Goal: Task Accomplishment & Management: Manage account settings

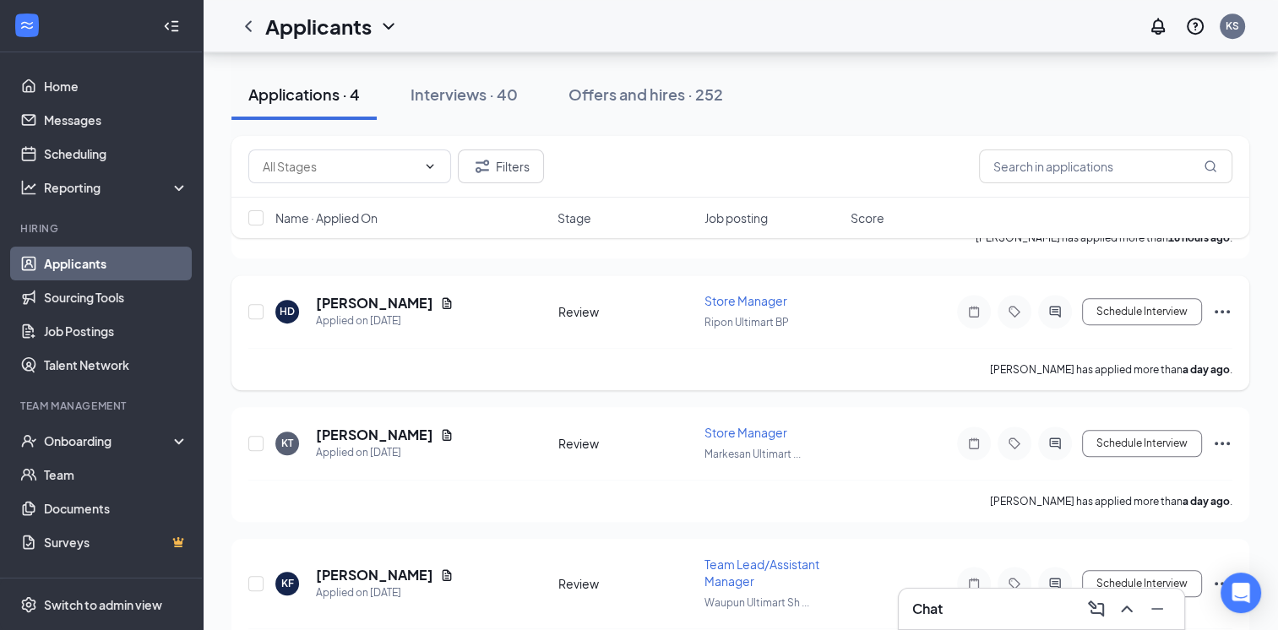
scroll to position [1099, 0]
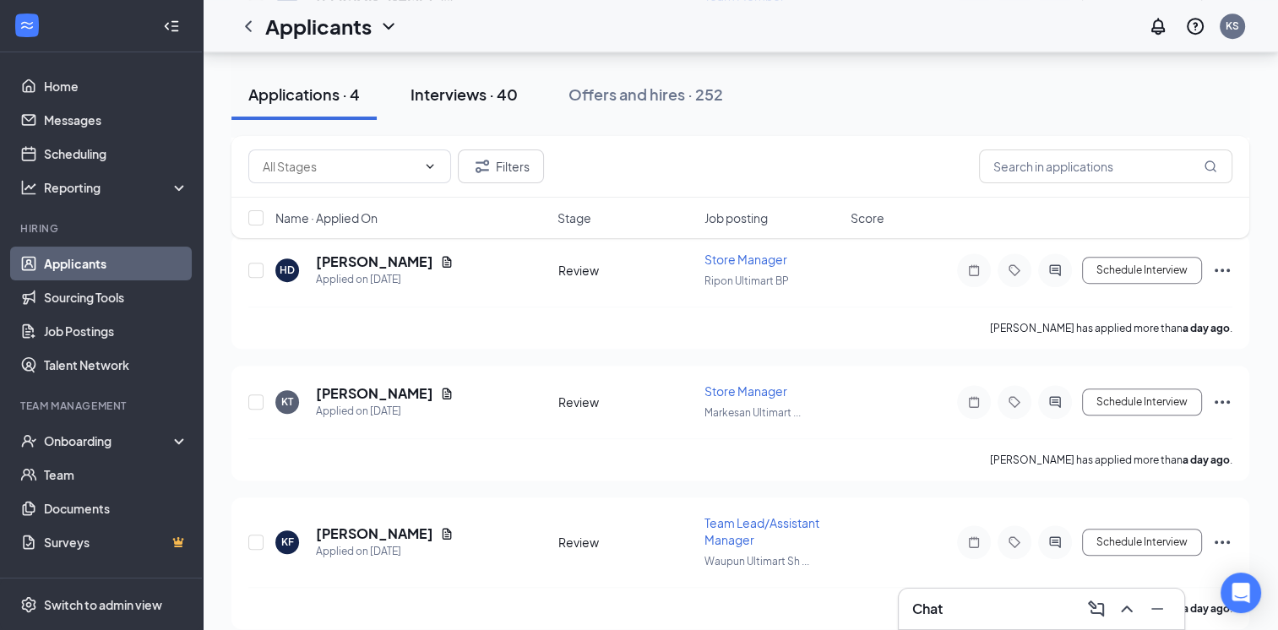
click at [447, 90] on div "Interviews · 40" at bounding box center [463, 94] width 107 height 21
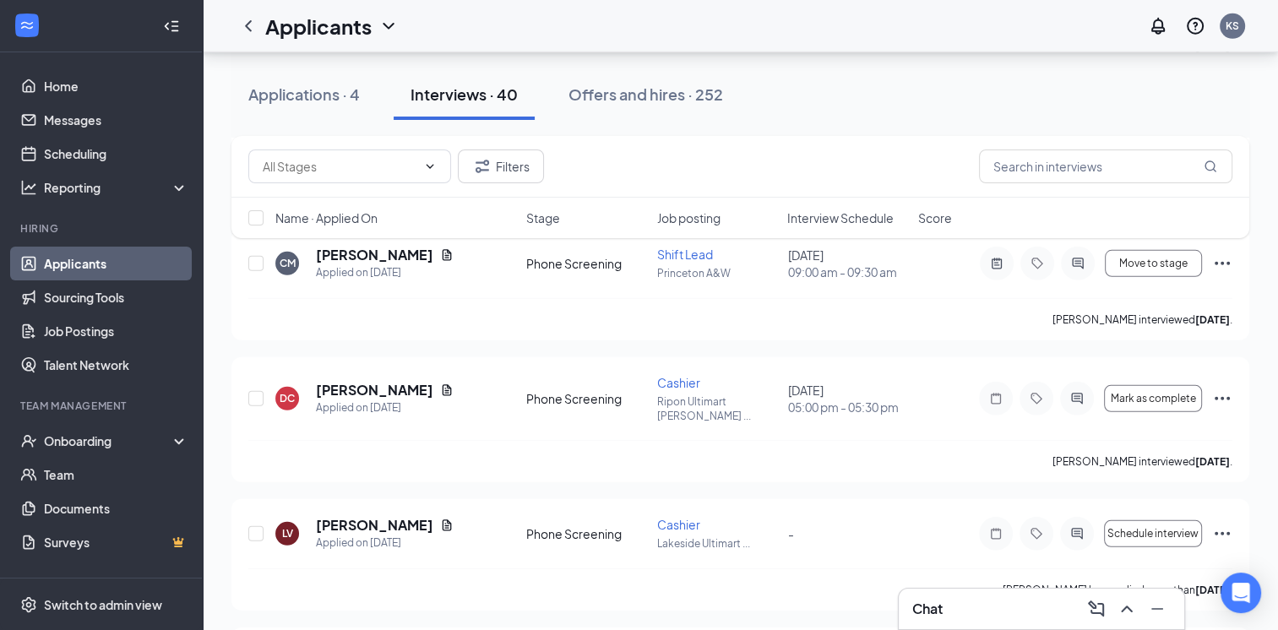
scroll to position [4960, 0]
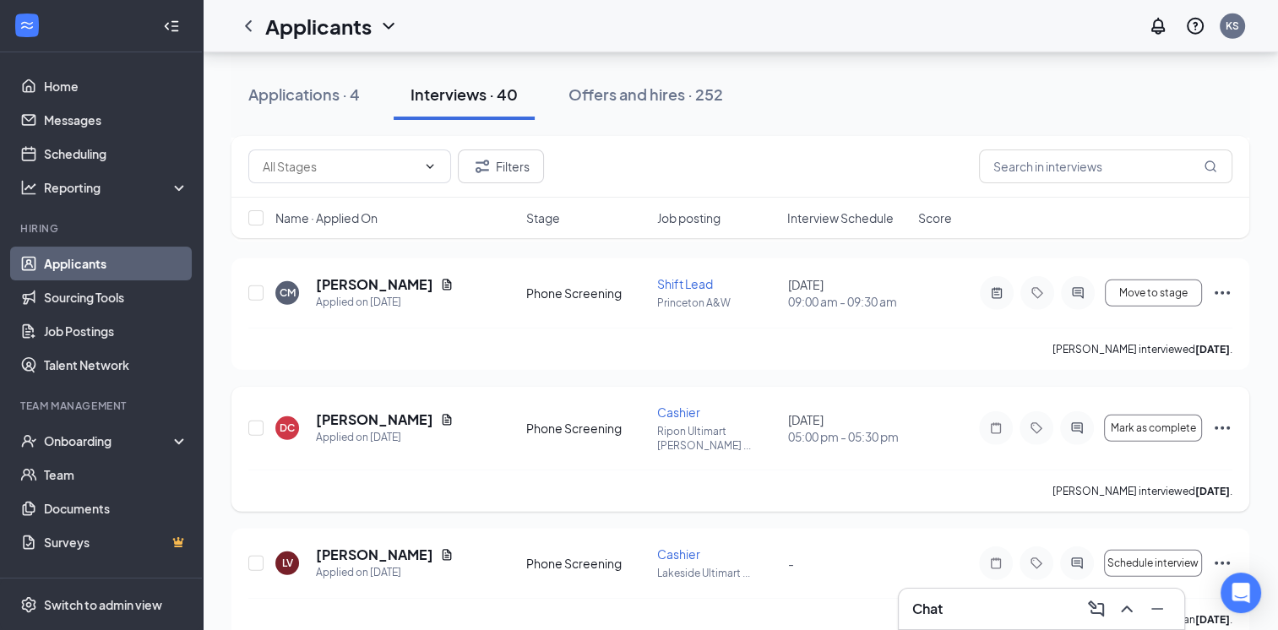
click at [1229, 418] on icon "Ellipses" at bounding box center [1222, 428] width 20 height 20
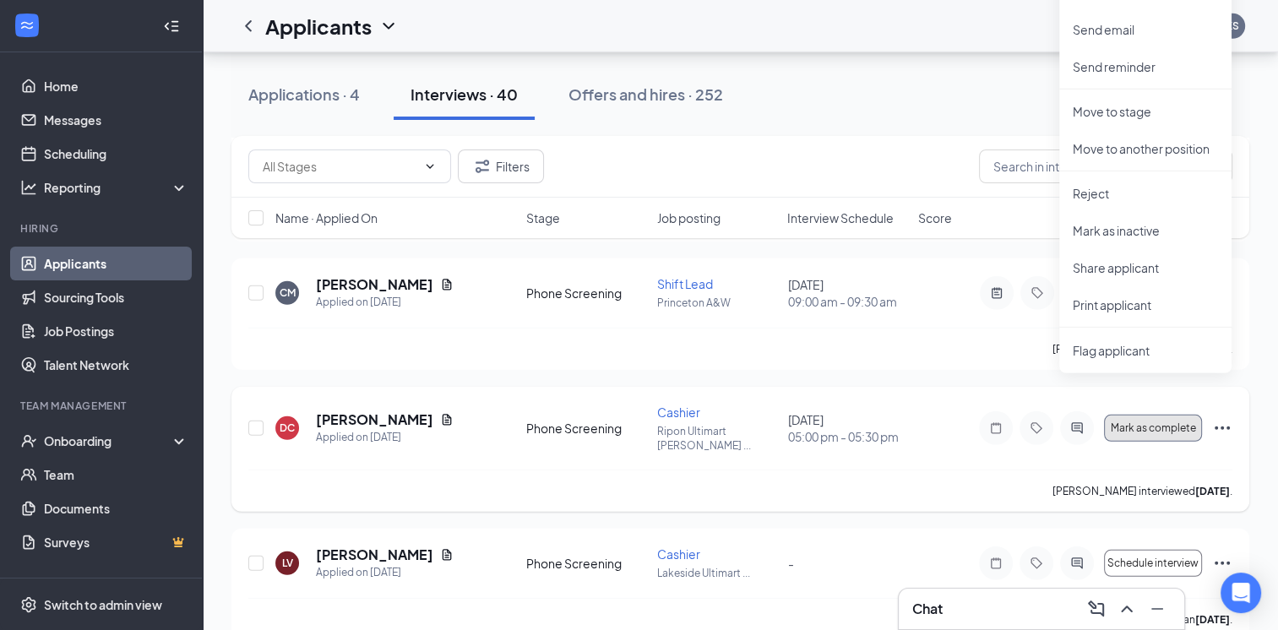
click at [1138, 422] on span "Mark as complete" at bounding box center [1152, 428] width 85 height 12
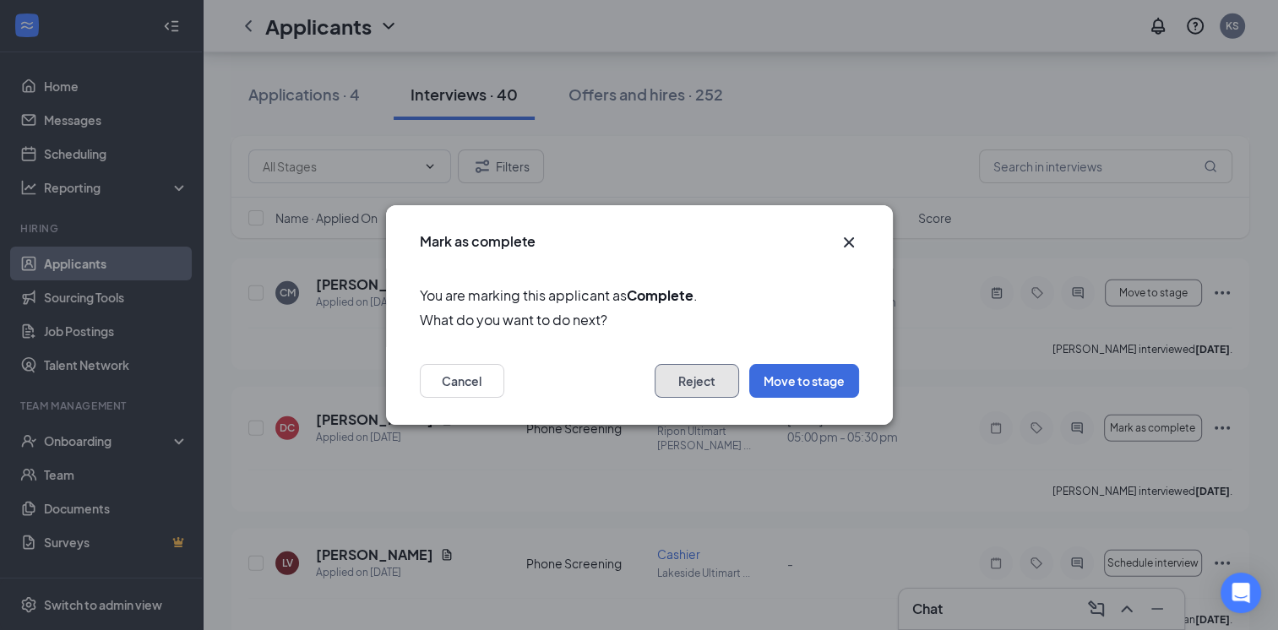
click at [712, 380] on button "Reject" at bounding box center [696, 381] width 84 height 34
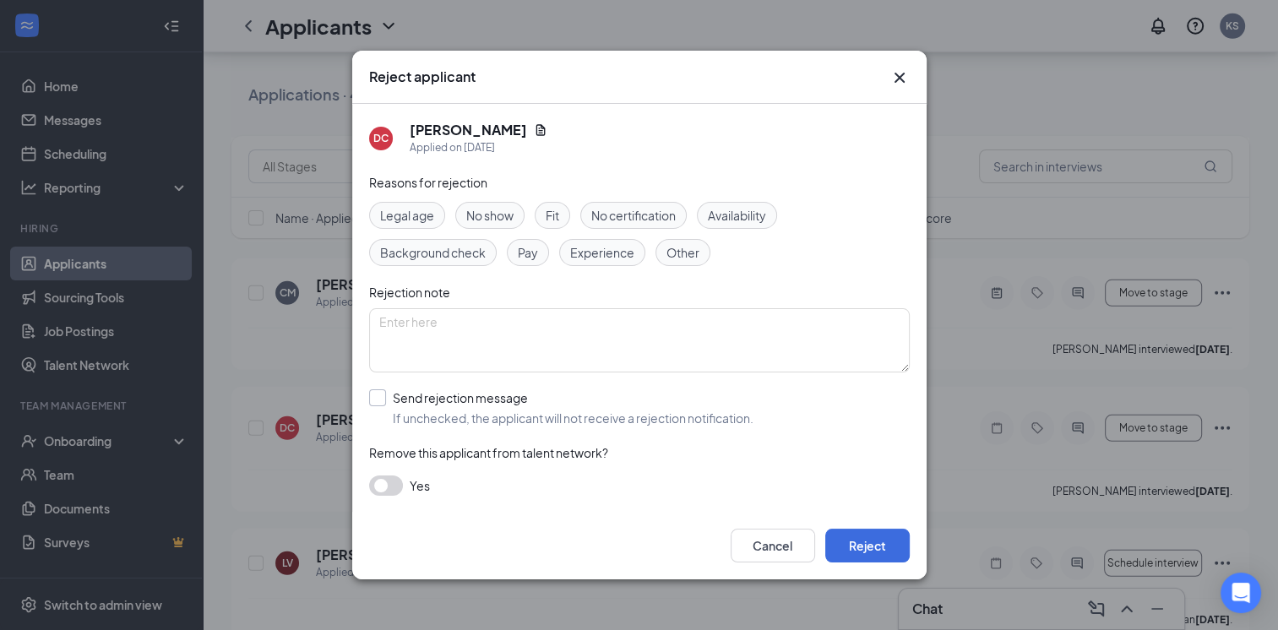
click at [377, 400] on input "Send rejection message If unchecked, the applicant will not receive a rejection…" at bounding box center [561, 407] width 384 height 37
checkbox input "true"
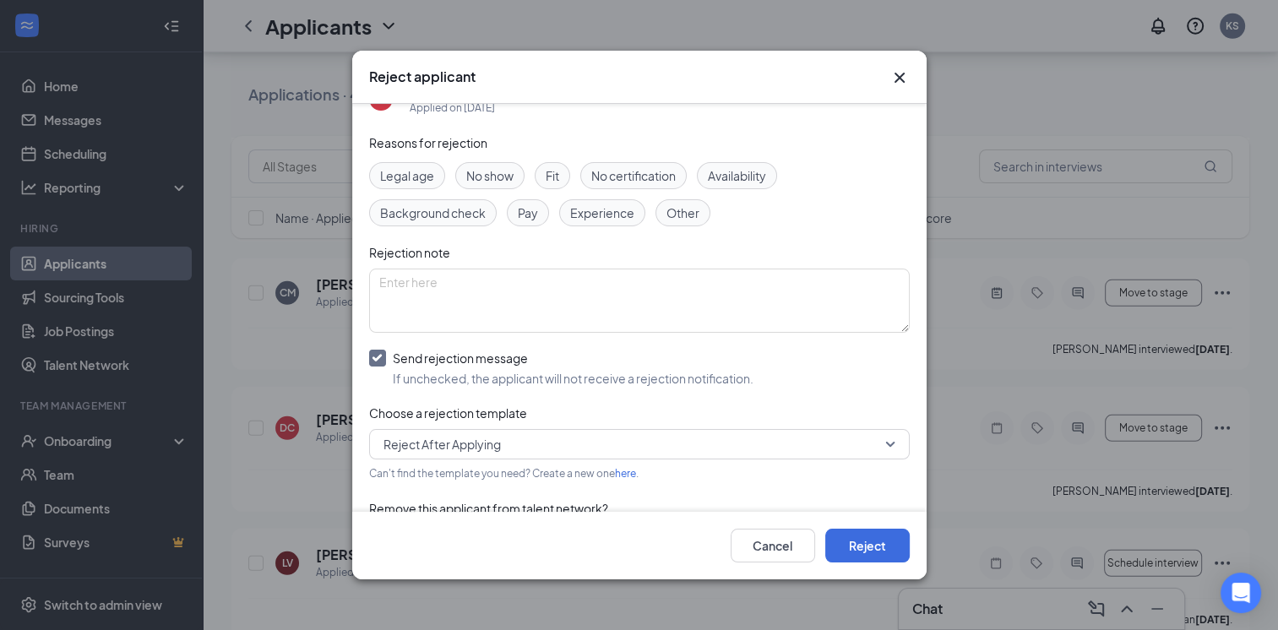
scroll to position [0, 0]
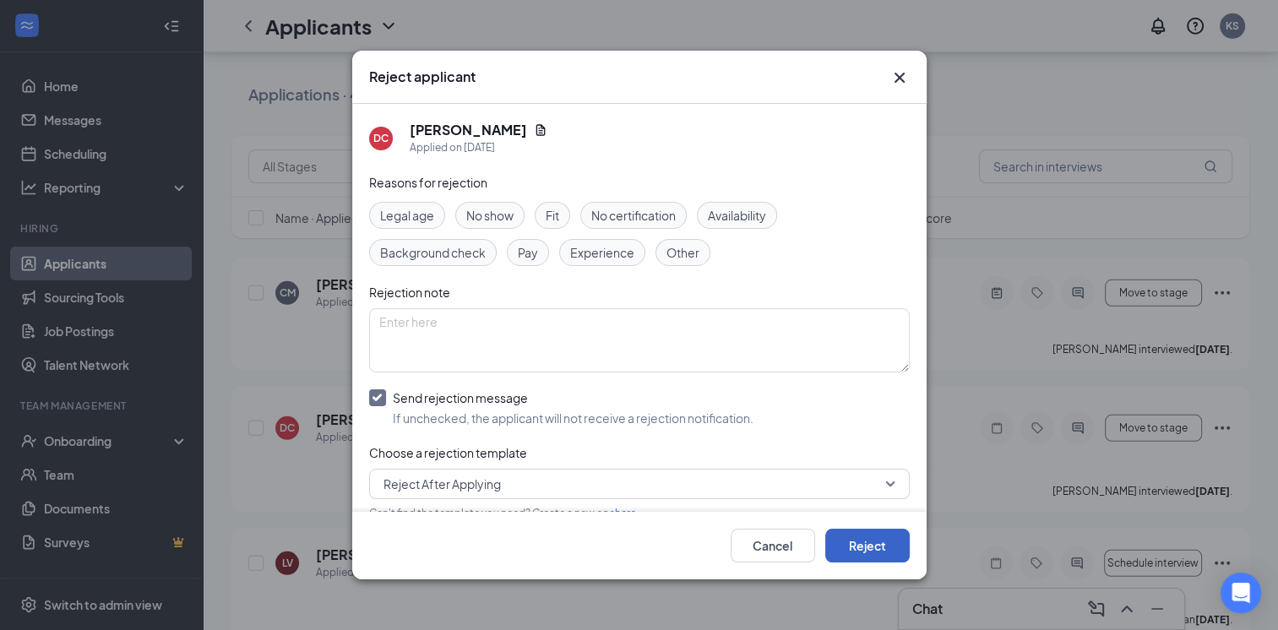
click at [878, 548] on button "Reject" at bounding box center [867, 546] width 84 height 34
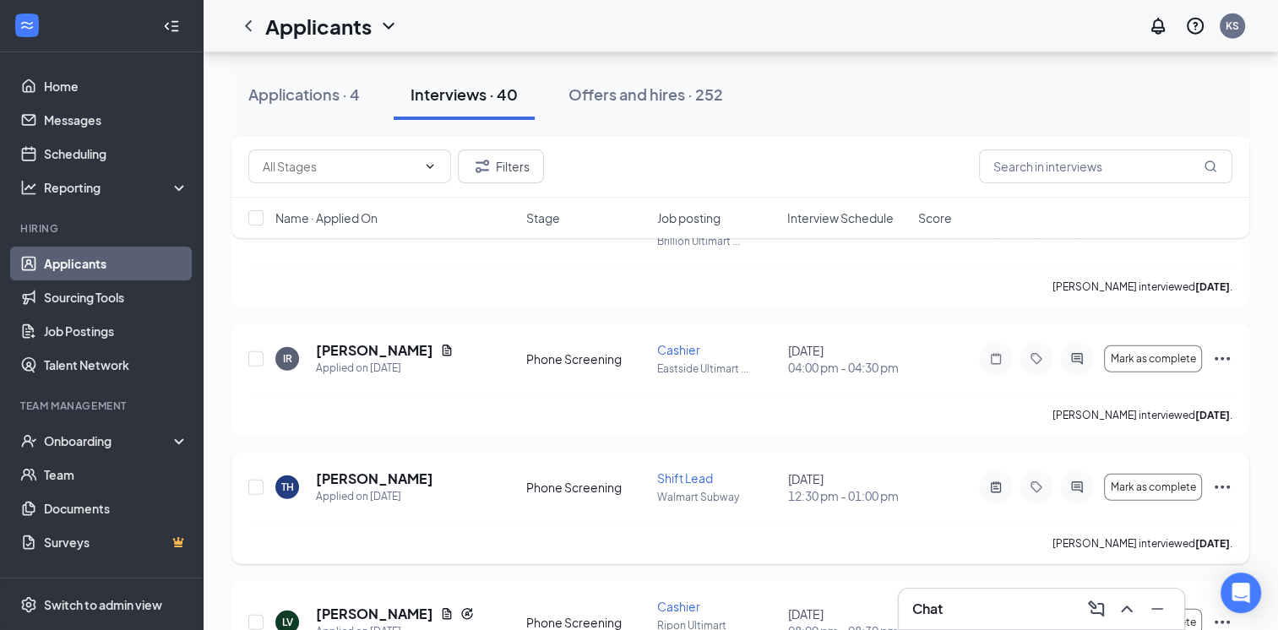
scroll to position [4200, 0]
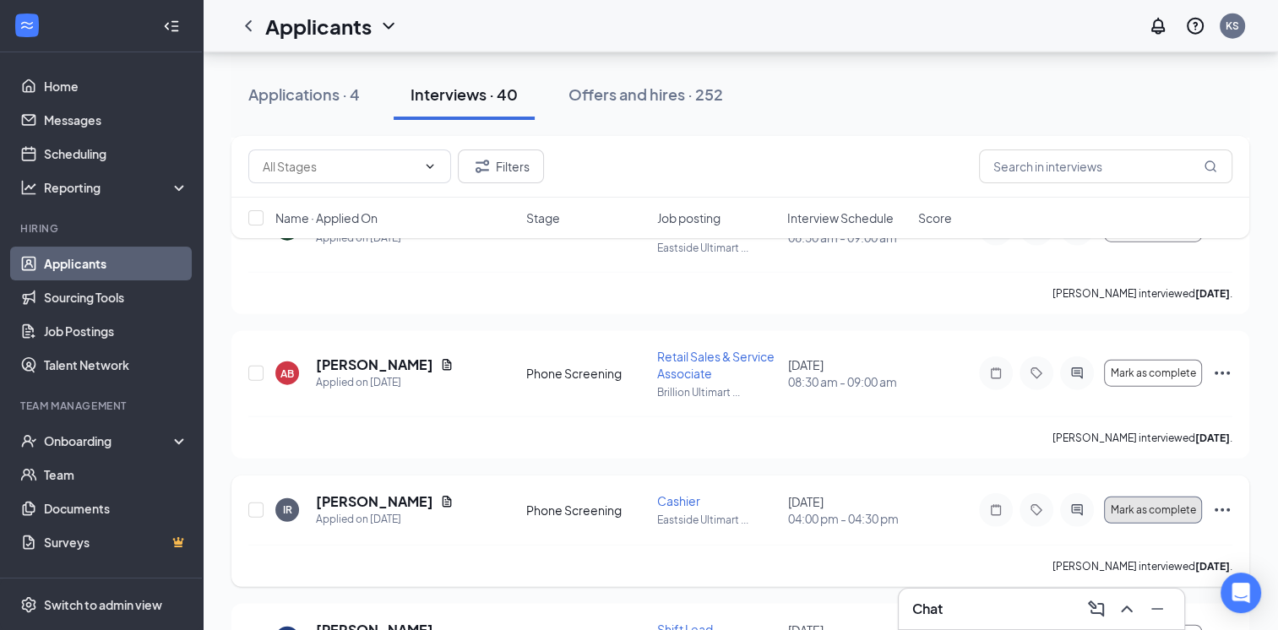
click at [1149, 497] on button "Mark as complete" at bounding box center [1153, 510] width 98 height 27
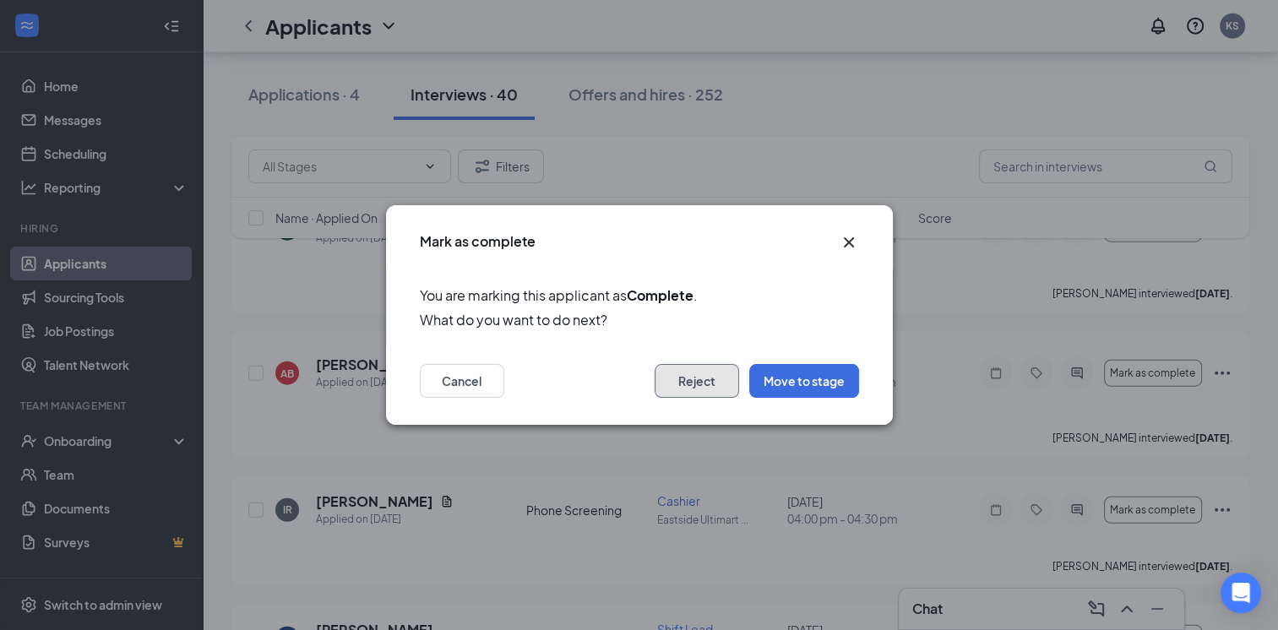
click at [701, 383] on button "Reject" at bounding box center [696, 381] width 84 height 34
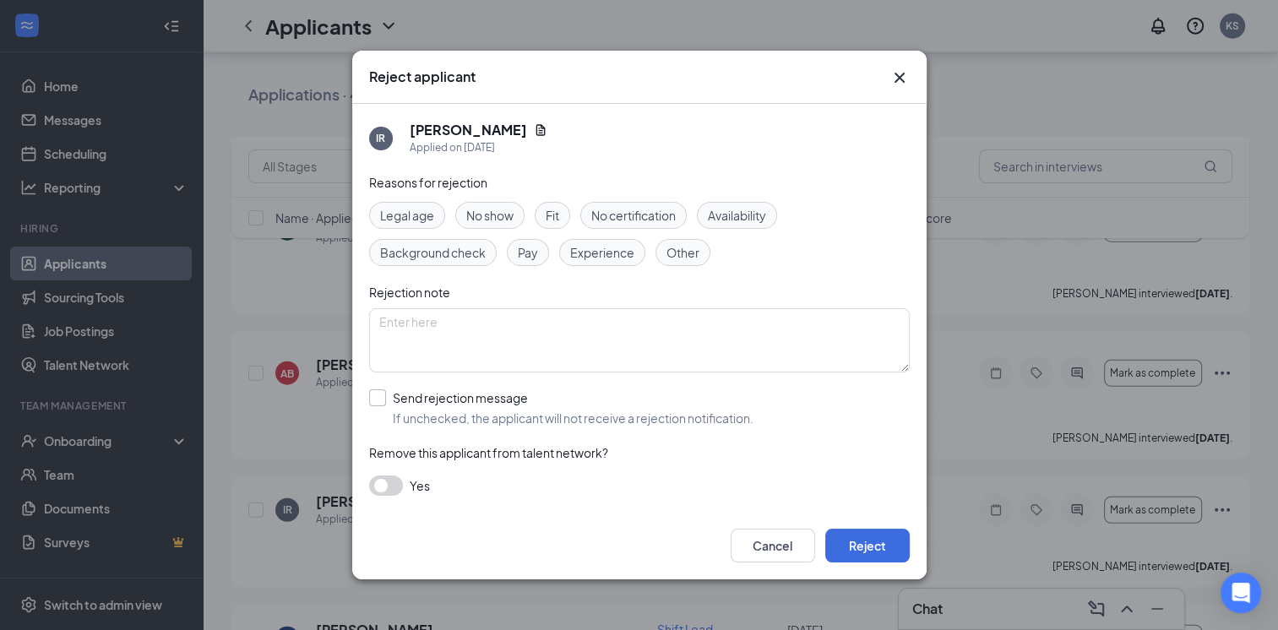
click at [373, 397] on input "Send rejection message If unchecked, the applicant will not receive a rejection…" at bounding box center [561, 407] width 384 height 37
checkbox input "true"
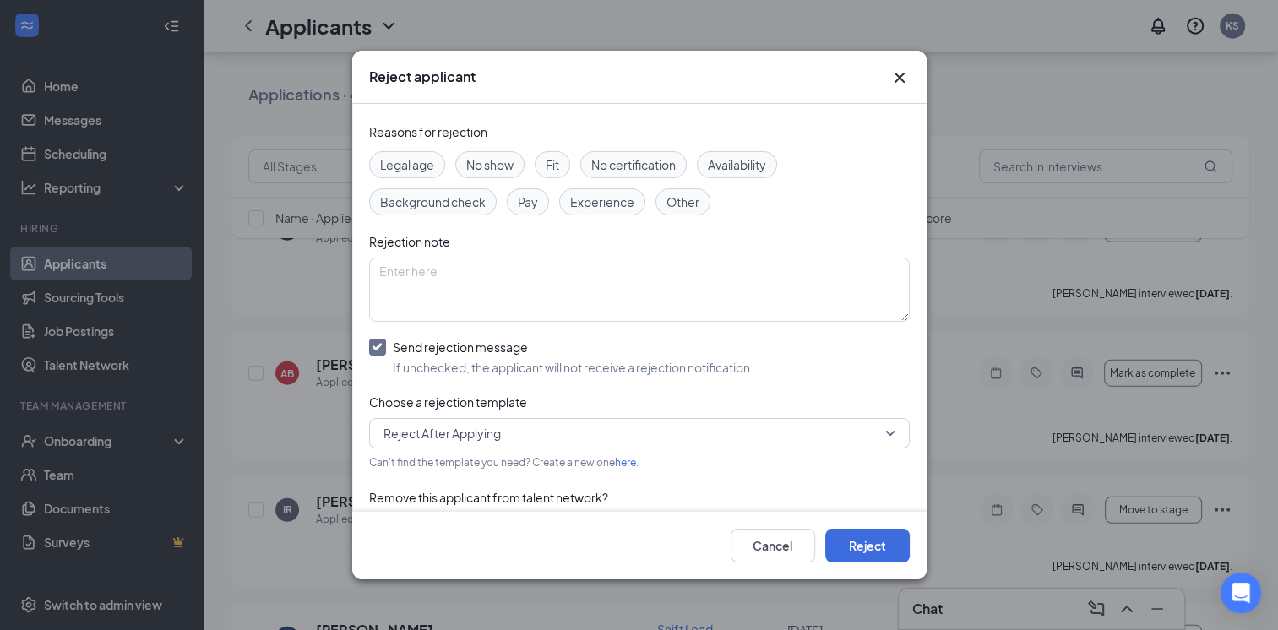
scroll to position [95, 0]
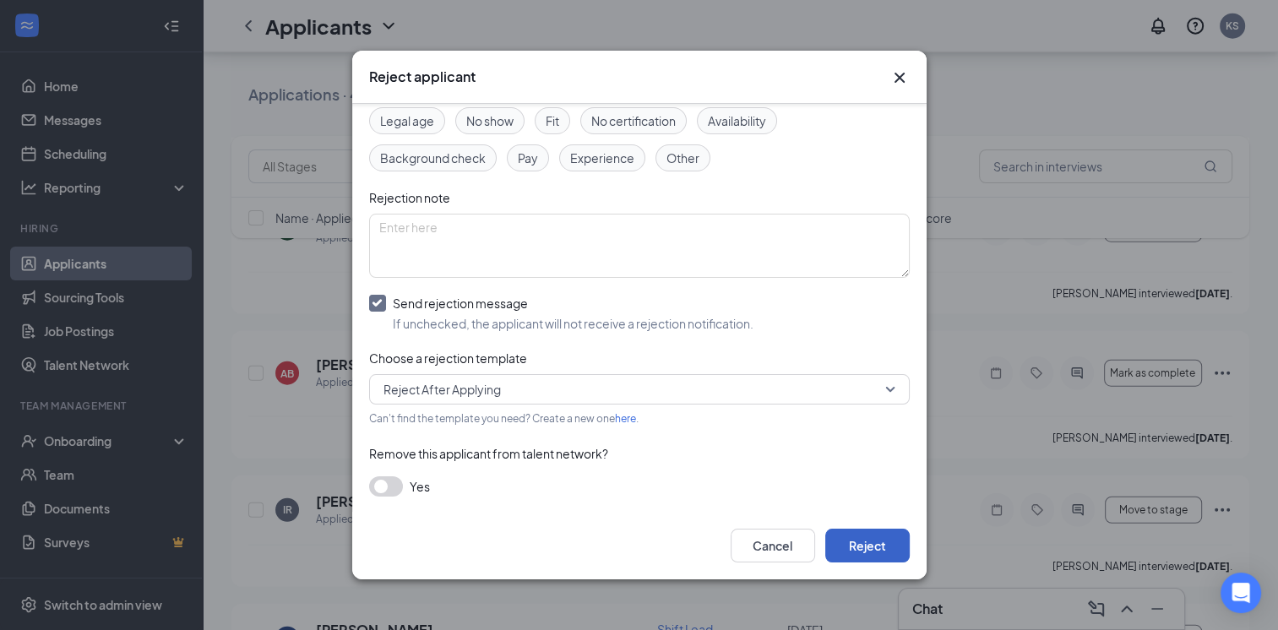
click at [871, 545] on button "Reject" at bounding box center [867, 546] width 84 height 34
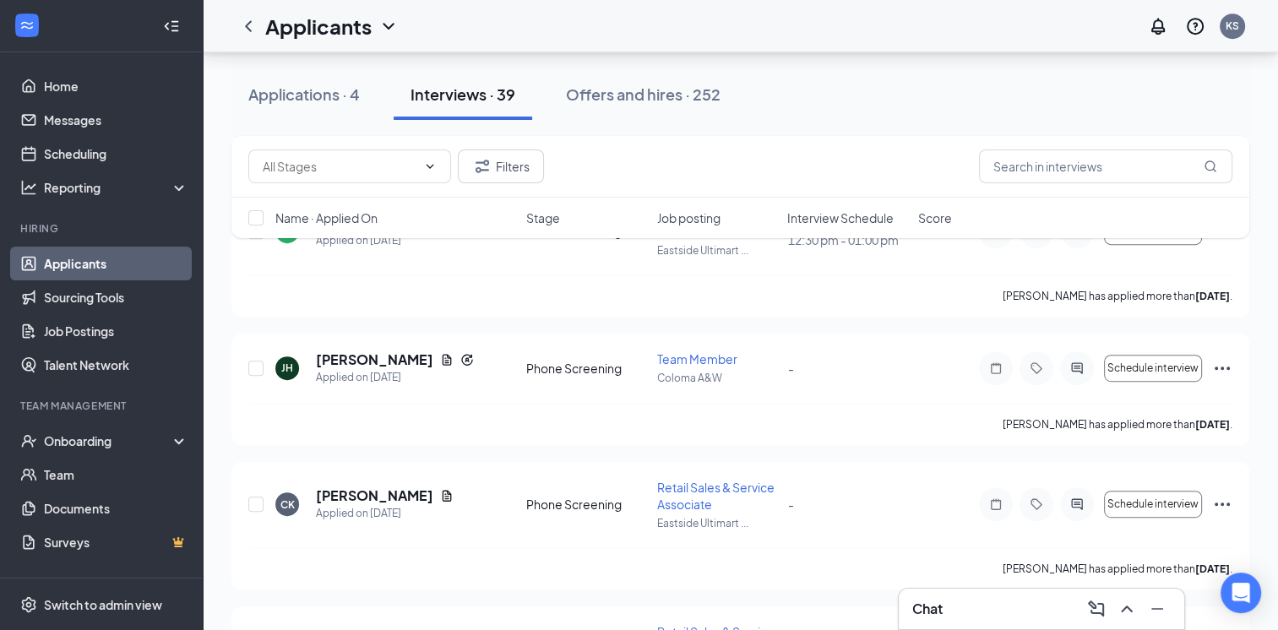
scroll to position [676, 0]
